Goal: Task Accomplishment & Management: Use online tool/utility

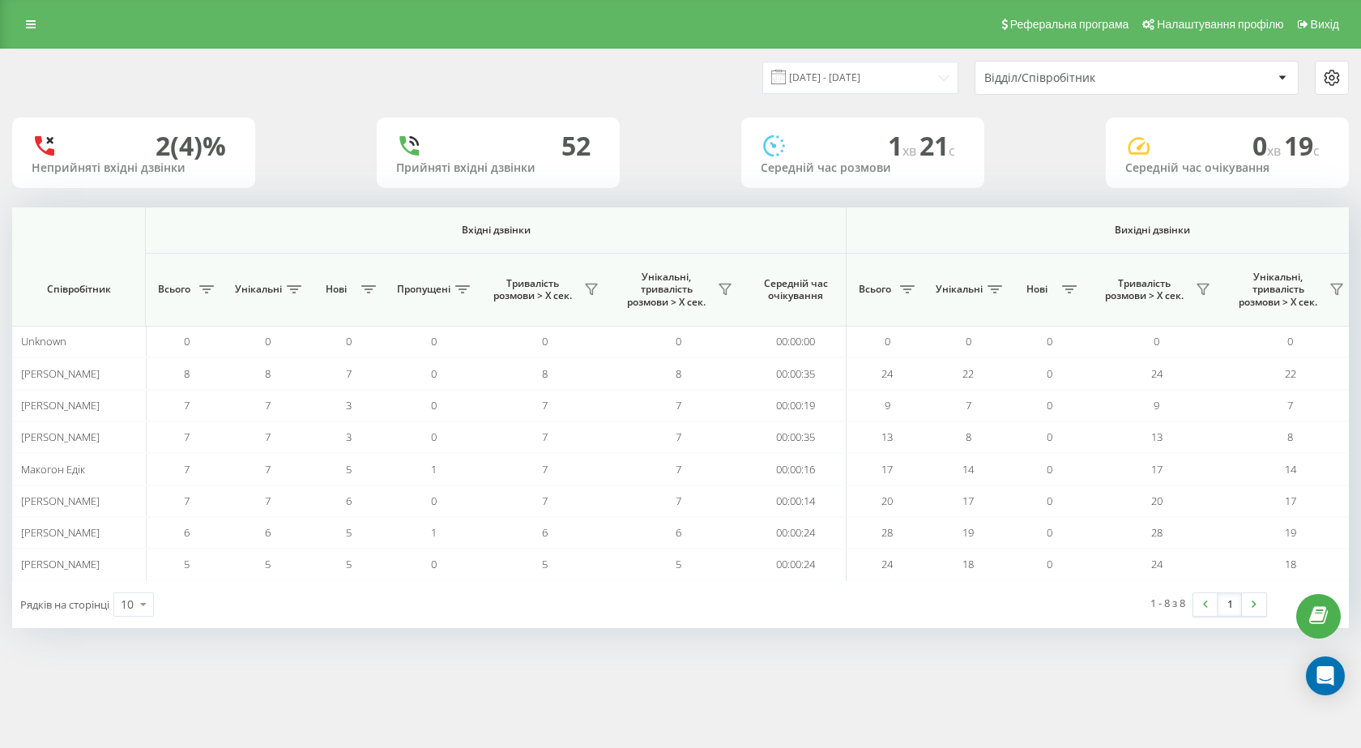
scroll to position [0, 923]
click at [868, 211] on div at bounding box center [680, 213] width 1336 height 12
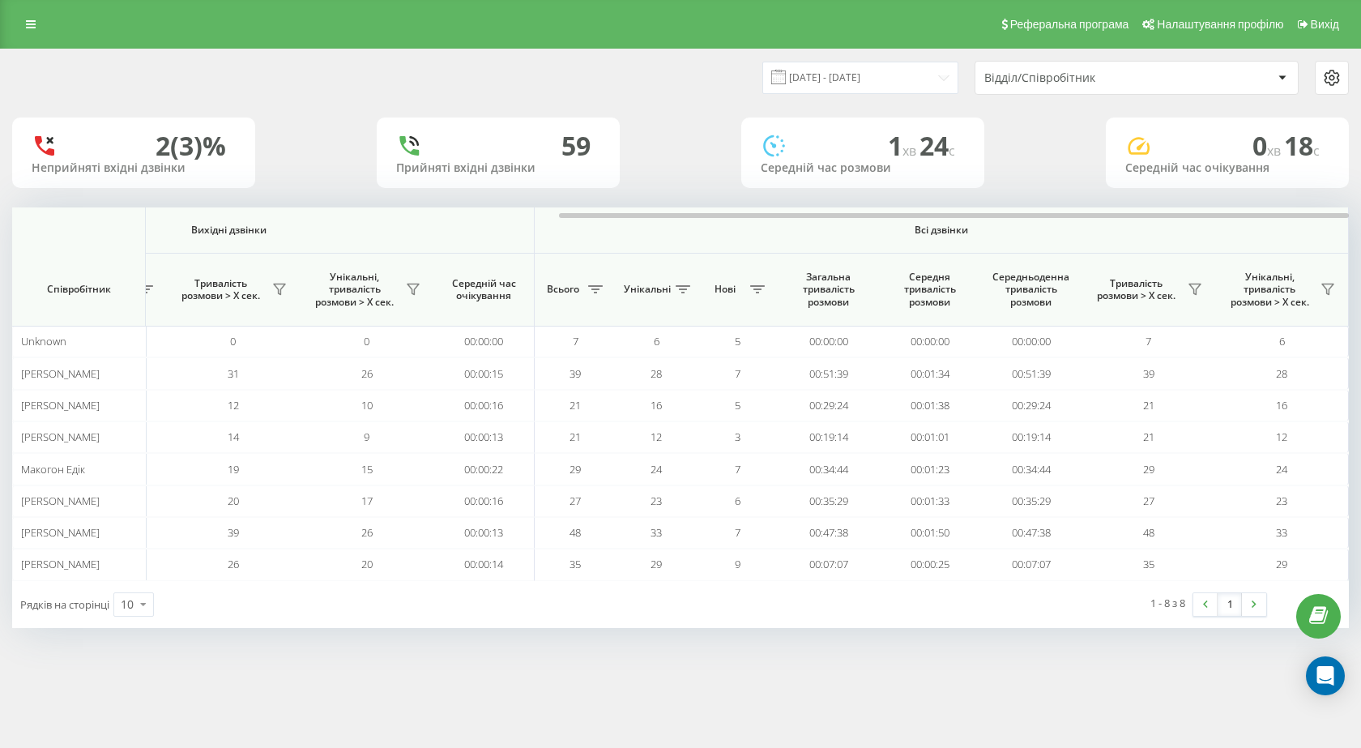
click at [533, 221] on th "Вихідні дзвінки" at bounding box center [228, 230] width 611 height 46
click at [532, 223] on th "Вихідні дзвінки" at bounding box center [228, 230] width 611 height 46
click at [531, 211] on div at bounding box center [680, 213] width 1336 height 12
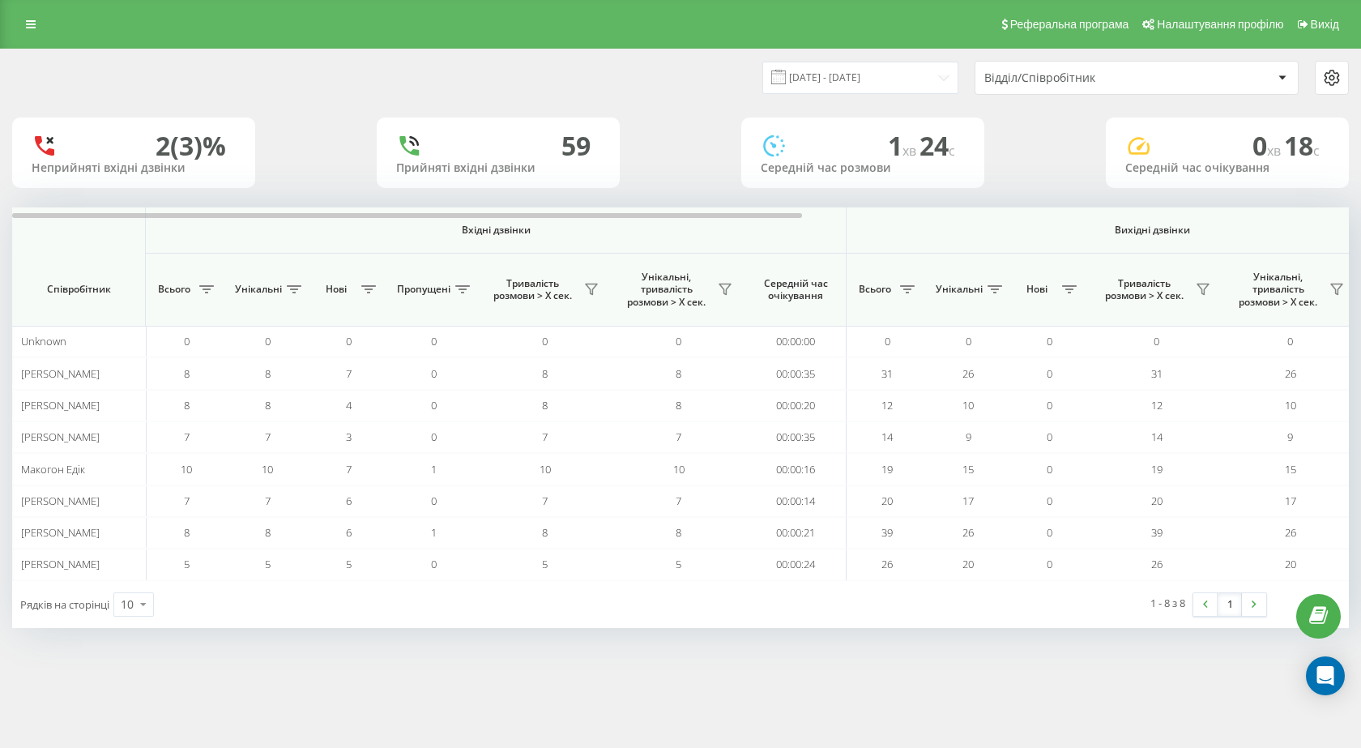
click at [987, 223] on th "Вихідні дзвінки" at bounding box center [1151, 230] width 611 height 46
click at [940, 211] on div at bounding box center [680, 213] width 1336 height 12
